Goal: Task Accomplishment & Management: Use online tool/utility

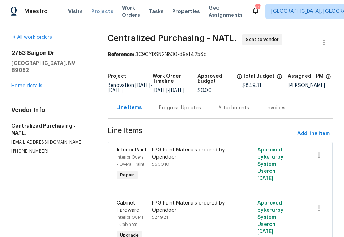
click at [98, 12] on span "Projects" at bounding box center [102, 11] width 22 height 7
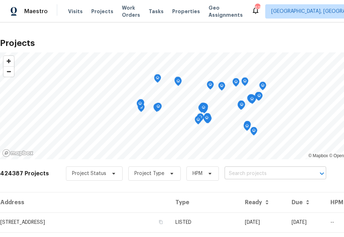
click at [248, 174] on input "text" at bounding box center [265, 173] width 82 height 11
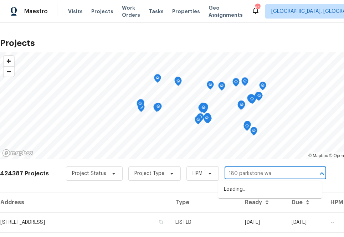
type input "[STREET_ADDRESS]"
click at [254, 187] on li "[STREET_ADDRESS]" at bounding box center [270, 189] width 104 height 12
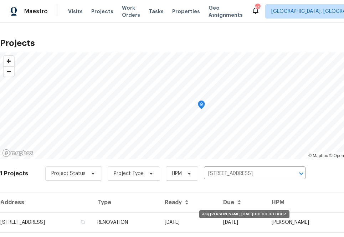
scroll to position [18, 0]
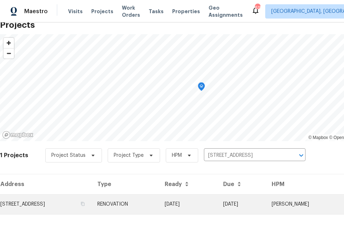
click at [53, 205] on td "[STREET_ADDRESS]" at bounding box center [46, 204] width 92 height 20
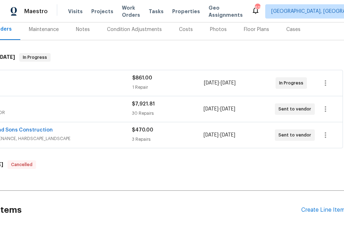
scroll to position [89, 59]
click at [320, 208] on div "Create Line Item" at bounding box center [322, 210] width 44 height 7
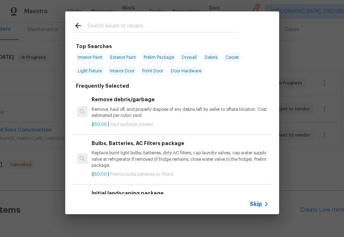
click at [261, 207] on span "Skip" at bounding box center [256, 204] width 12 height 7
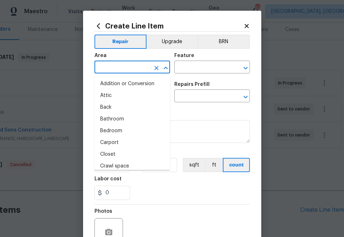
click at [140, 72] on input "text" at bounding box center [122, 67] width 56 height 11
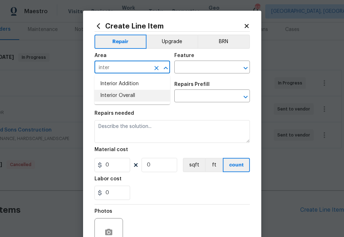
click at [139, 99] on li "Interior Overall" at bounding box center [132, 96] width 76 height 12
type input "Interior Overall"
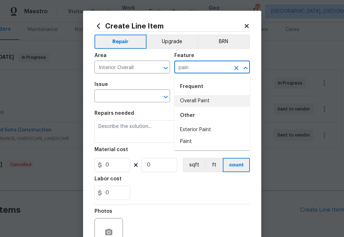
click at [191, 107] on div "Other" at bounding box center [212, 115] width 76 height 17
click at [198, 107] on div "Other" at bounding box center [212, 115] width 76 height 17
click at [197, 105] on li "Overall Paint" at bounding box center [212, 101] width 76 height 12
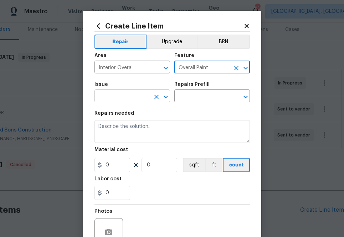
type input "Overall Paint"
click at [125, 94] on input "text" at bounding box center [122, 96] width 56 height 11
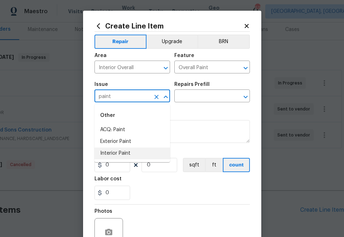
click at [142, 154] on li "Interior Paint" at bounding box center [132, 153] width 76 height 12
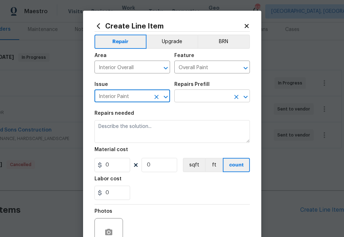
type input "Interior Paint"
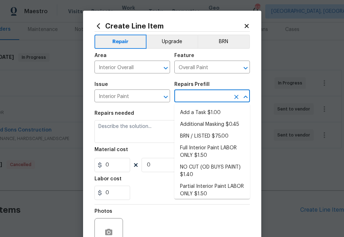
click at [210, 100] on input "text" at bounding box center [202, 96] width 56 height 11
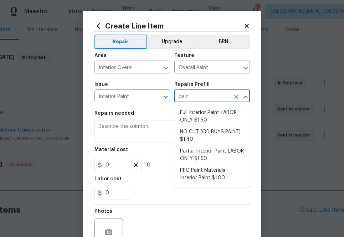
type input "paint"
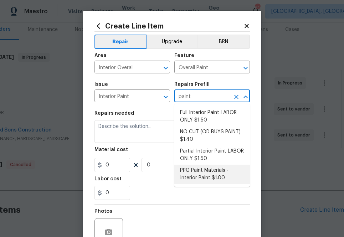
click at [210, 166] on li "PPG Paint Materials - Interior Paint $1.00" at bounding box center [212, 174] width 76 height 19
type input "PPG Paint Materials - Interior Paint $1.00"
type textarea "PPG Paint Materials ordered by Opendoor"
type input "1"
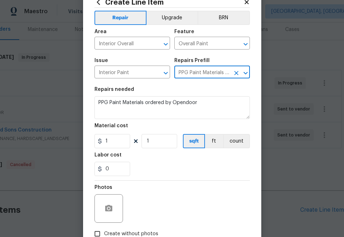
scroll to position [25, 0]
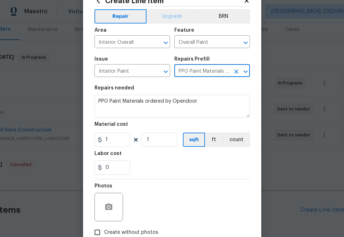
type input "PPG Paint Materials - Interior Paint $1.00"
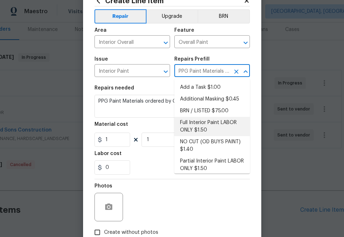
click at [134, 88] on div "Repairs needed" at bounding box center [171, 89] width 155 height 9
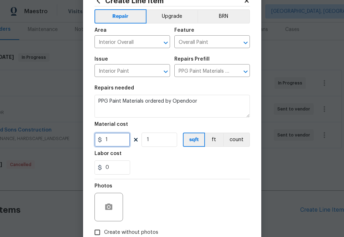
click at [118, 135] on input "1" at bounding box center [112, 140] width 36 height 14
paste input "900.32"
type input "900.32"
click at [156, 170] on div "0" at bounding box center [171, 167] width 155 height 14
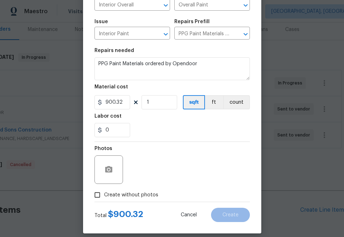
scroll to position [69, 0]
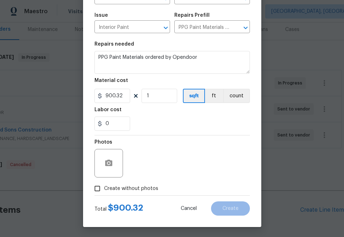
click at [134, 187] on span "Create without photos" at bounding box center [131, 188] width 54 height 7
click at [104, 187] on input "Create without photos" at bounding box center [97, 189] width 14 height 14
checkbox input "true"
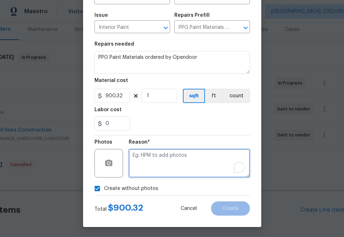
click at [158, 165] on textarea "To enrich screen reader interactions, please activate Accessibility in Grammarl…" at bounding box center [189, 163] width 121 height 28
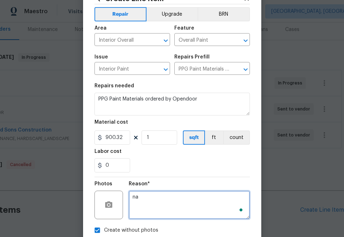
scroll to position [70, 0]
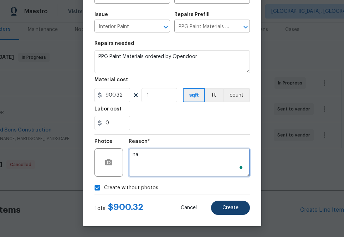
type textarea "na"
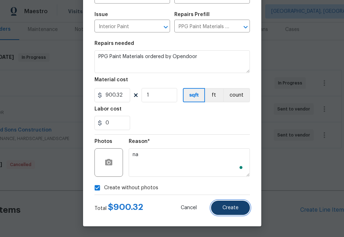
click at [233, 206] on span "Create" at bounding box center [230, 207] width 16 height 5
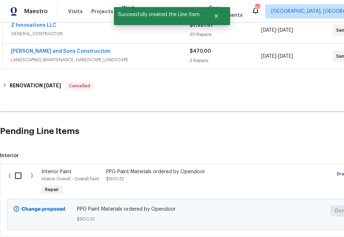
scroll to position [215, 0]
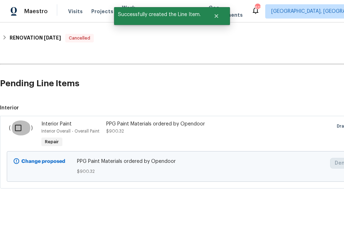
click at [22, 127] on input "checkbox" at bounding box center [21, 127] width 20 height 15
checkbox input "true"
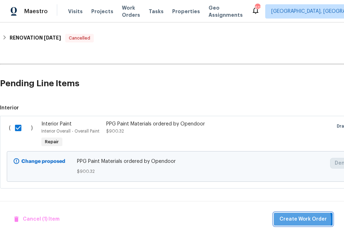
click at [297, 220] on span "Create Work Order" at bounding box center [302, 219] width 47 height 9
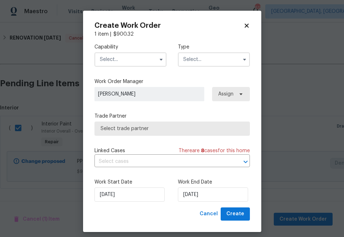
click at [135, 61] on input "text" at bounding box center [130, 59] width 72 height 14
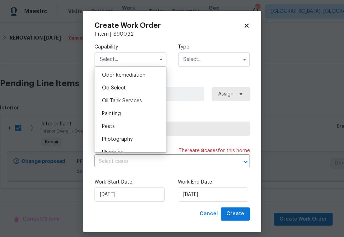
scroll to position [562, 0]
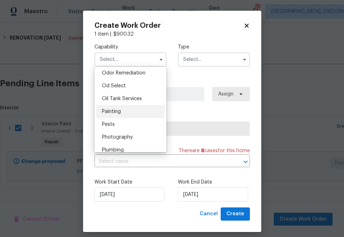
click at [129, 113] on div "Painting" at bounding box center [130, 111] width 68 height 13
type input "Painting"
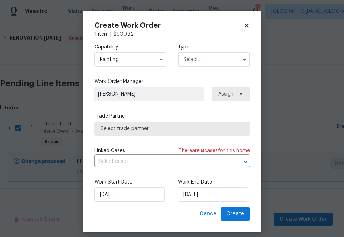
click at [212, 58] on input "text" at bounding box center [214, 59] width 72 height 14
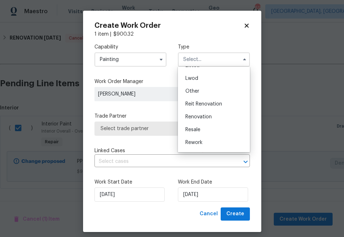
scroll to position [85, 0]
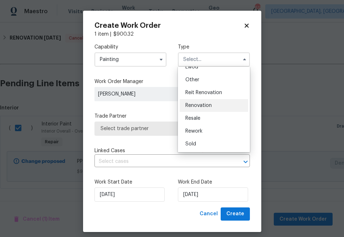
click at [212, 102] on div "Renovation" at bounding box center [214, 105] width 68 height 13
type input "Renovation"
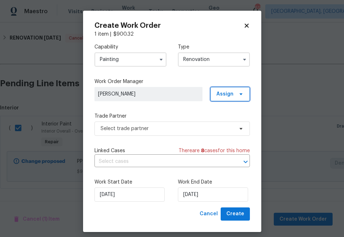
click at [225, 99] on span "Assign" at bounding box center [230, 94] width 40 height 14
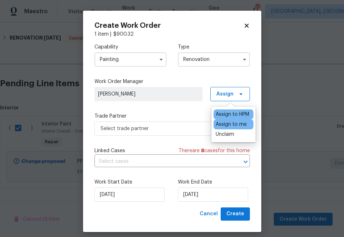
click at [224, 124] on div "Assign to me" at bounding box center [230, 124] width 31 height 7
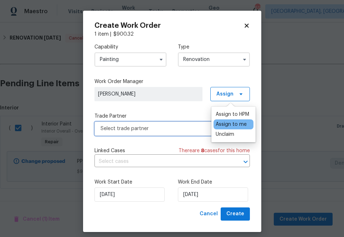
click at [178, 131] on span "Select trade partner" at bounding box center [166, 128] width 133 height 7
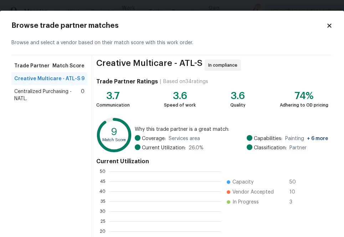
scroll to position [100, 112]
click at [36, 95] on span "Centralized Purchasing - NATL." at bounding box center [47, 95] width 67 height 14
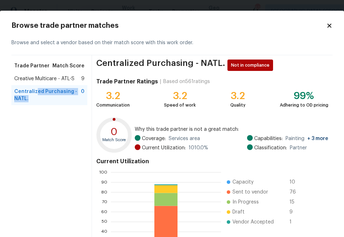
scroll to position [77, 0]
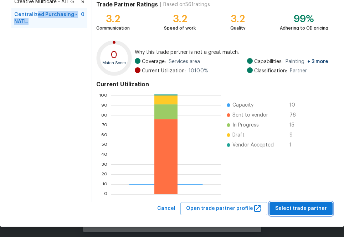
click at [294, 211] on span "Select trade partner" at bounding box center [301, 208] width 52 height 9
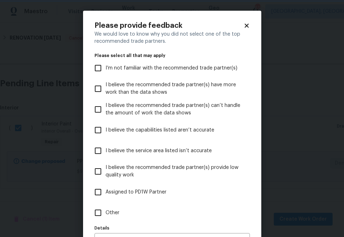
scroll to position [45, 0]
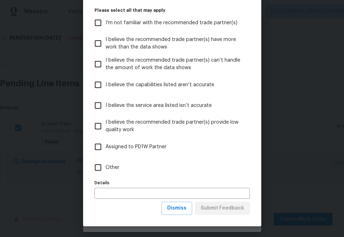
click at [107, 169] on span "Other" at bounding box center [112, 167] width 14 height 7
click at [105, 169] on input "Other" at bounding box center [97, 167] width 15 height 15
checkbox input "true"
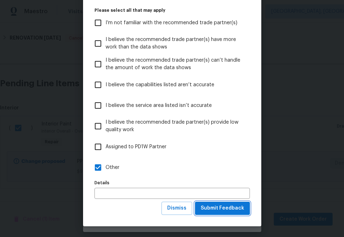
click at [235, 205] on span "Submit Feedback" at bounding box center [222, 208] width 43 height 9
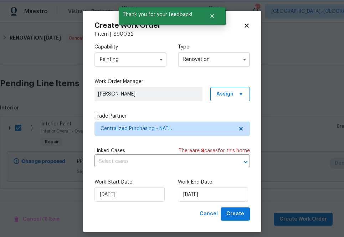
scroll to position [0, 0]
click at [239, 217] on span "Create" at bounding box center [235, 213] width 18 height 9
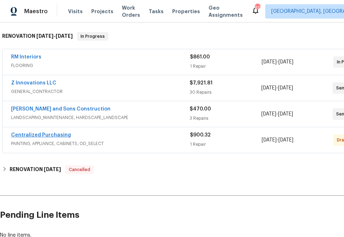
scroll to position [110, 0]
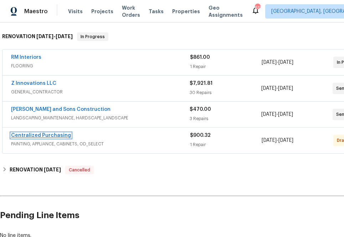
click at [41, 137] on link "Centralized Purchasing" at bounding box center [41, 135] width 60 height 5
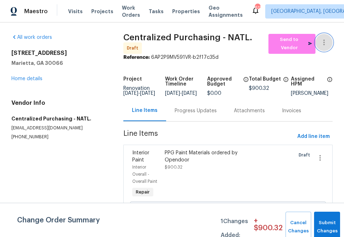
click at [325, 45] on icon "button" at bounding box center [323, 42] width 9 height 9
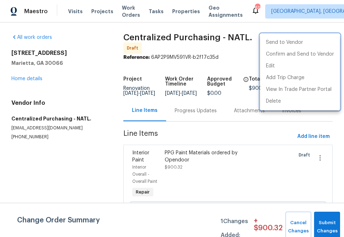
click at [303, 136] on div at bounding box center [172, 118] width 344 height 237
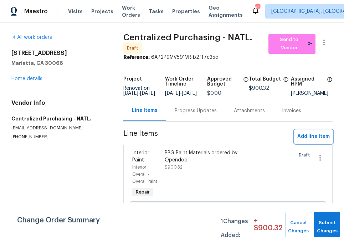
click at [306, 139] on span "Add line item" at bounding box center [313, 136] width 32 height 9
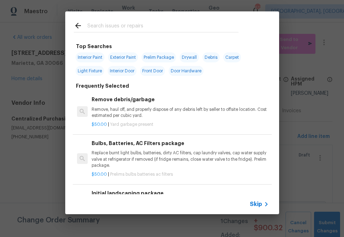
click at [253, 207] on span "Skip" at bounding box center [256, 204] width 12 height 7
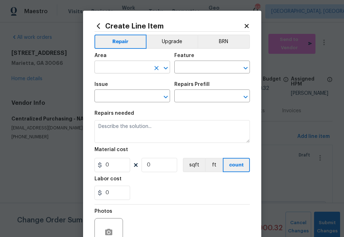
click at [147, 67] on input "text" at bounding box center [122, 67] width 56 height 11
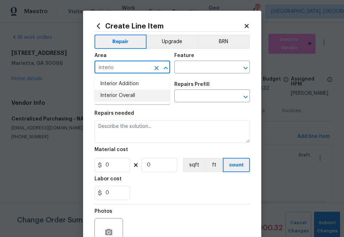
click at [135, 92] on li "Interior Overall" at bounding box center [132, 96] width 76 height 12
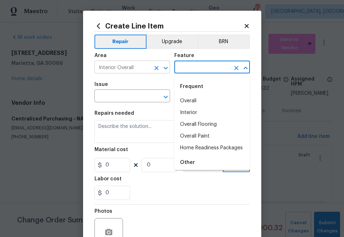
click at [125, 67] on input "Interior Overall" at bounding box center [122, 67] width 56 height 11
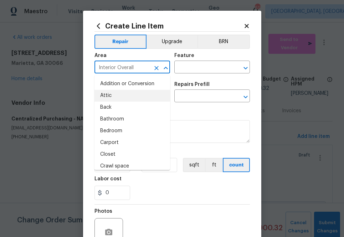
click at [125, 67] on input "Interior Overall" at bounding box center [122, 67] width 56 height 11
type input "w"
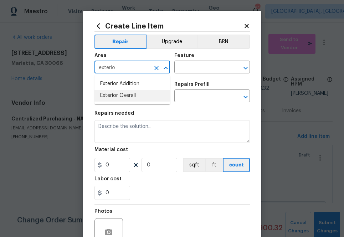
click at [134, 94] on li "Exterior Overall" at bounding box center [132, 96] width 76 height 12
type input "Exterior Overall"
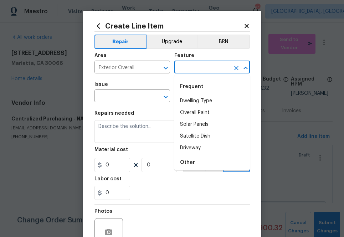
type input "w"
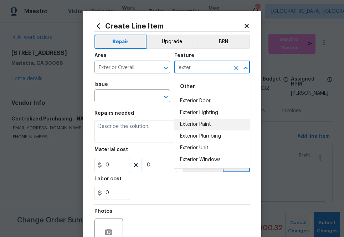
click at [187, 126] on li "Exterior Paint" at bounding box center [212, 125] width 76 height 12
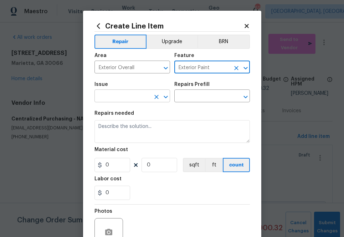
type input "Exterior Paint"
click at [132, 94] on input "text" at bounding box center [122, 96] width 56 height 11
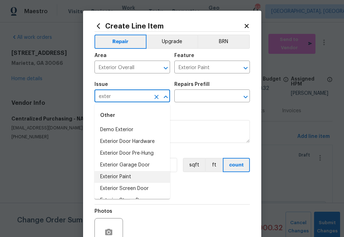
click at [129, 174] on li "Exterior Paint" at bounding box center [132, 177] width 76 height 12
type input "Exterior Paint"
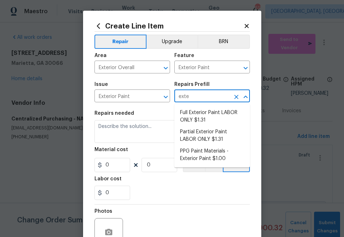
type input "exter"
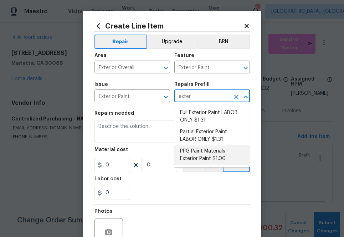
click at [212, 155] on li "PPG Paint Materials - Exterior Paint $1.00" at bounding box center [212, 154] width 76 height 19
type input "Overall Paint"
type input "PPG Paint Materials - Exterior Paint $1.00"
type textarea "PPG Paint Materials ordered by Opendoor"
type input "1"
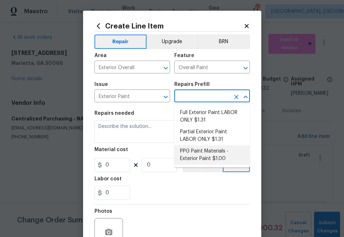
type input "1"
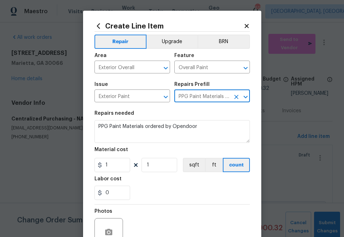
type input "PPG Paint Materials - Exterior Paint $1.00"
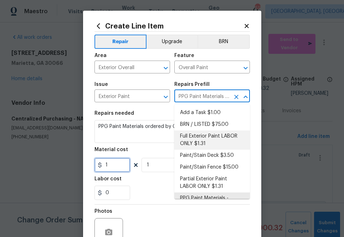
click at [118, 166] on input "1" at bounding box center [112, 165] width 36 height 14
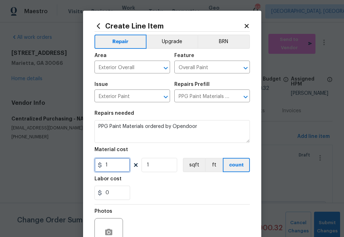
click at [118, 166] on input "1" at bounding box center [112, 165] width 36 height 14
paste input "49.22"
type input "49.22"
drag, startPoint x: 159, startPoint y: 182, endPoint x: 160, endPoint y: 169, distance: 12.8
click at [159, 174] on section "Repairs needed PPG Paint Materials ordered by Opendoor Material cost 49.22 1 sq…" at bounding box center [171, 155] width 155 height 98
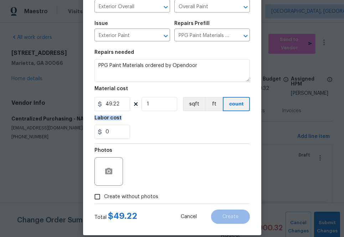
scroll to position [70, 0]
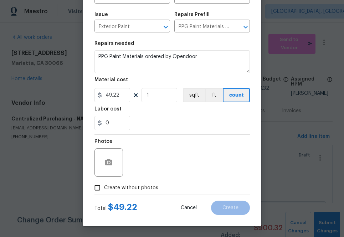
click at [137, 188] on span "Create without photos" at bounding box center [131, 187] width 54 height 7
click at [104, 188] on input "Create without photos" at bounding box center [97, 188] width 14 height 14
checkbox input "true"
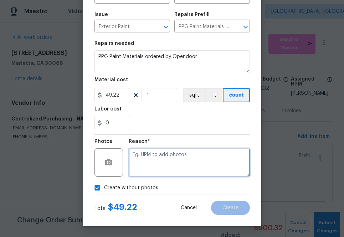
click at [161, 167] on textarea at bounding box center [189, 162] width 121 height 28
type textarea "na"
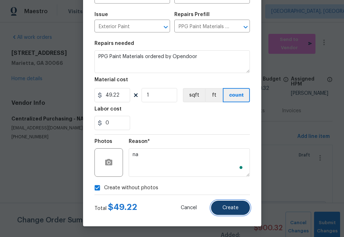
click at [231, 208] on span "Create" at bounding box center [230, 207] width 16 height 5
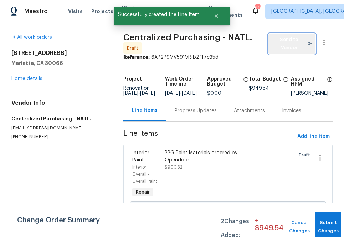
click at [289, 44] on span "Send to Vendor" at bounding box center [292, 44] width 40 height 16
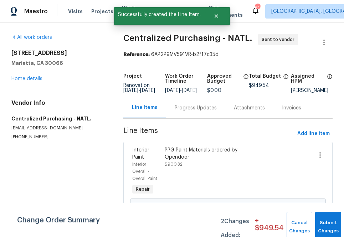
click at [68, 78] on div "[STREET_ADDRESS] Home details" at bounding box center [58, 66] width 95 height 33
